Goal: Task Accomplishment & Management: Use online tool/utility

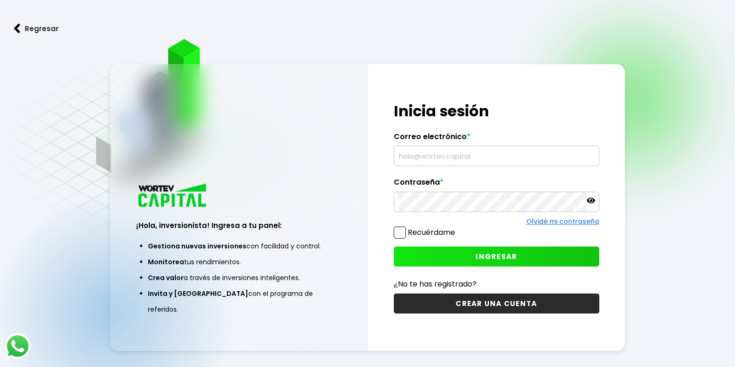
click at [453, 153] on input "text" at bounding box center [496, 156] width 197 height 20
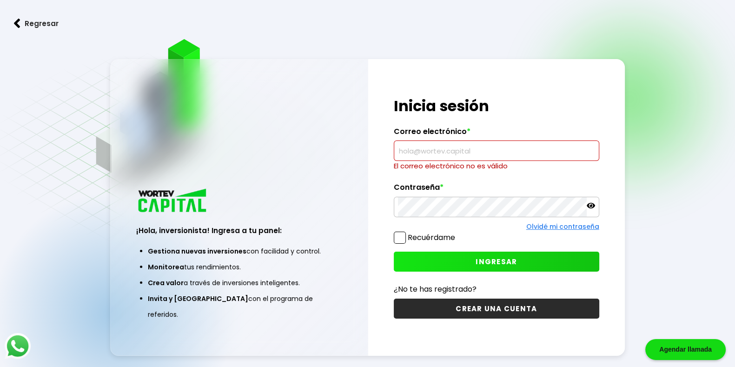
click at [464, 153] on input "text" at bounding box center [496, 151] width 197 height 20
type input "[EMAIL_ADDRESS][DOMAIN_NAME]"
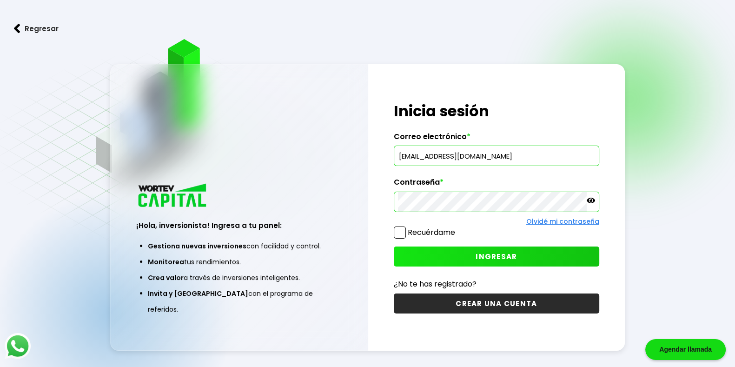
click at [430, 252] on button "INGRESAR" at bounding box center [497, 256] width 206 height 20
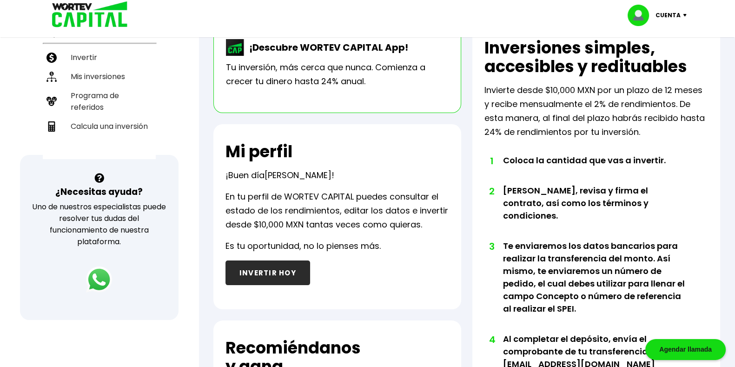
scroll to position [116, 0]
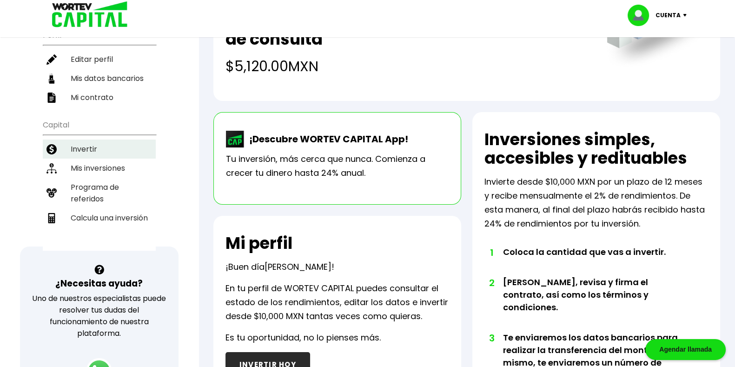
click at [100, 140] on li "Invertir" at bounding box center [99, 149] width 113 height 19
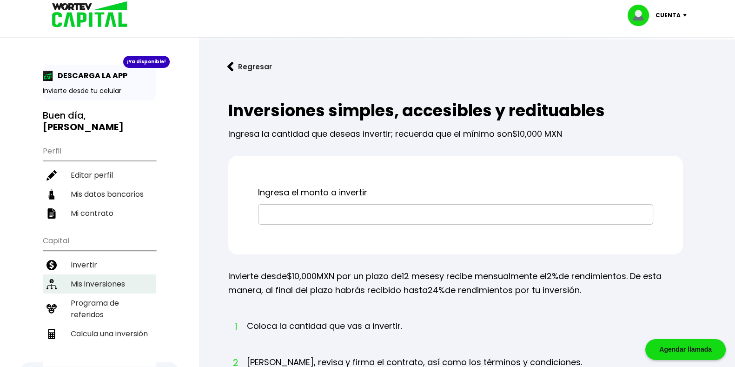
click at [90, 274] on li "Mis inversiones" at bounding box center [99, 283] width 113 height 19
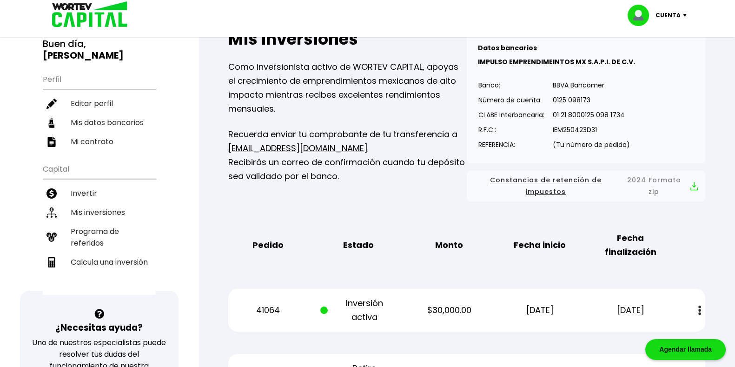
scroll to position [116, 0]
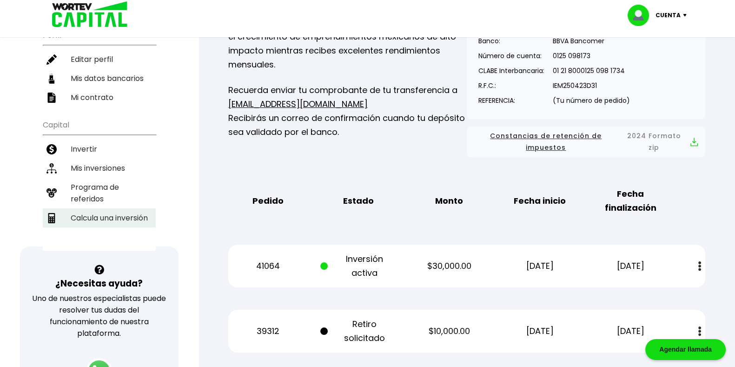
click at [102, 208] on li "Calcula una inversión" at bounding box center [99, 217] width 113 height 19
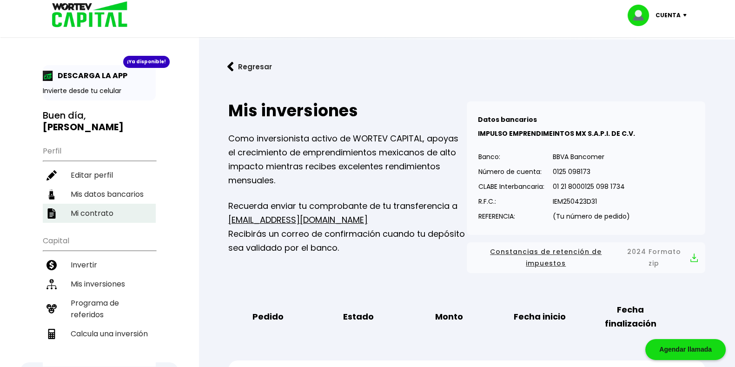
select select "1"
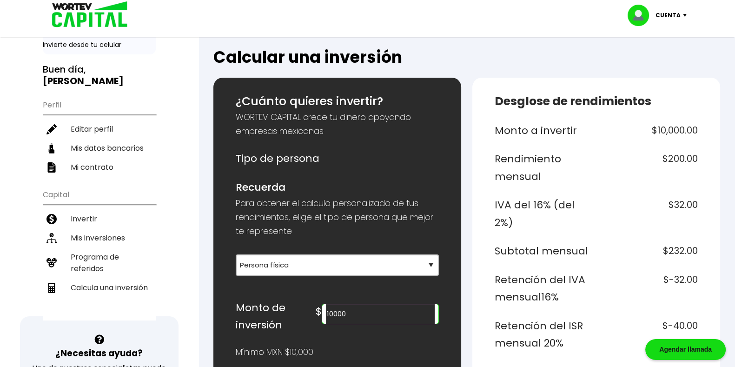
scroll to position [116, 0]
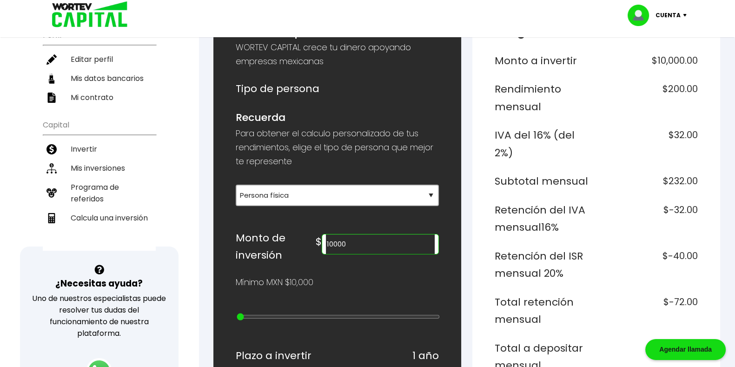
click at [387, 244] on input "10000" at bounding box center [380, 244] width 109 height 20
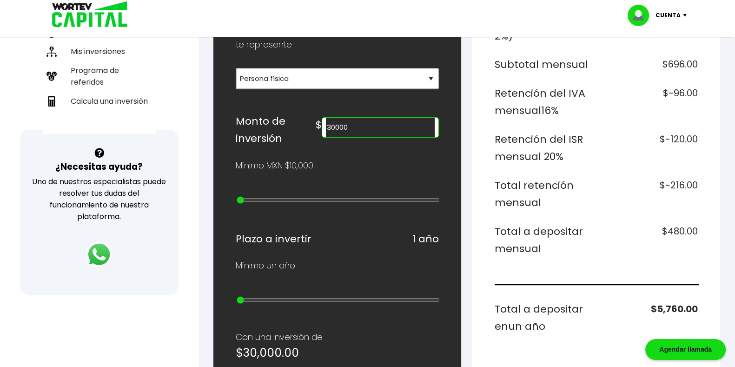
scroll to position [232, 0]
click at [372, 124] on input "30000" at bounding box center [380, 128] width 109 height 20
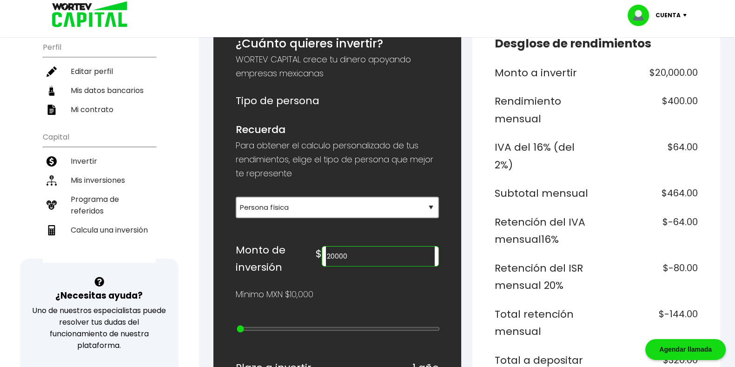
scroll to position [174, 0]
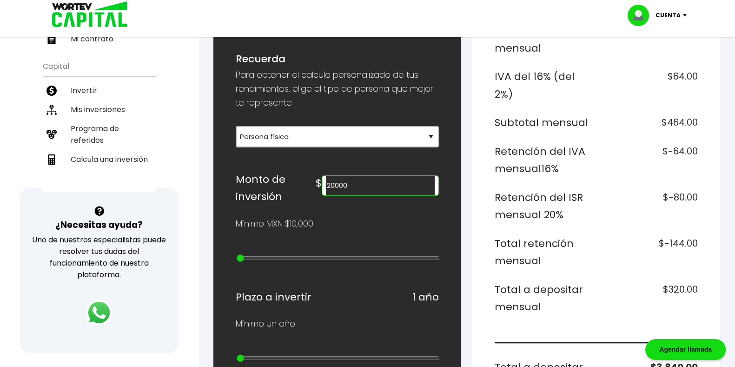
click at [383, 183] on input "20000" at bounding box center [380, 186] width 109 height 20
click at [385, 182] on input "20000" at bounding box center [380, 186] width 109 height 20
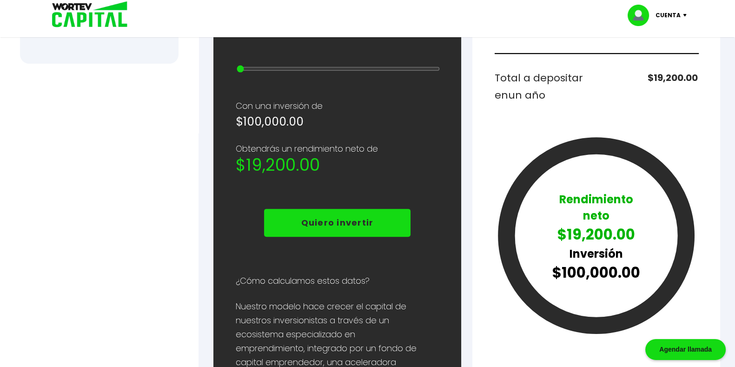
scroll to position [581, 0]
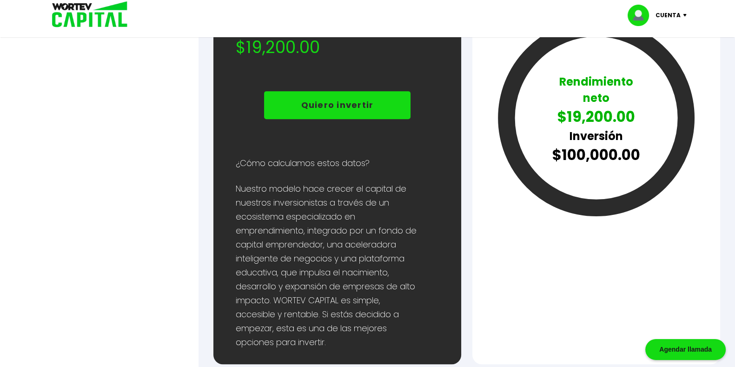
type input "100000"
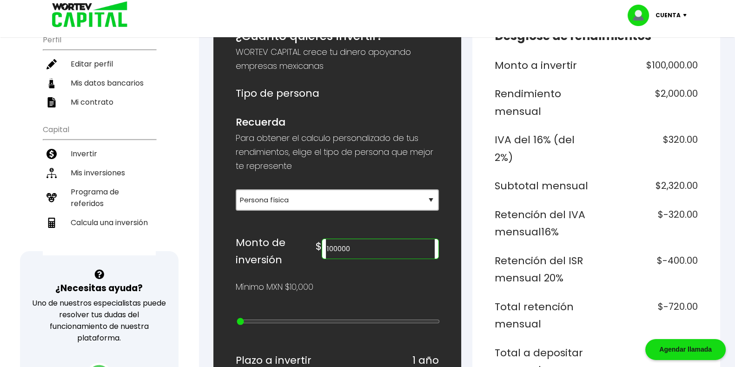
scroll to position [174, 0]
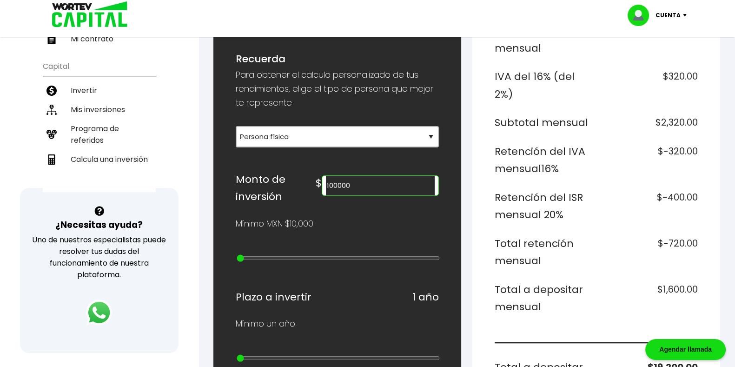
click at [387, 183] on input "100000" at bounding box center [380, 186] width 109 height 20
